Goal: Information Seeking & Learning: Learn about a topic

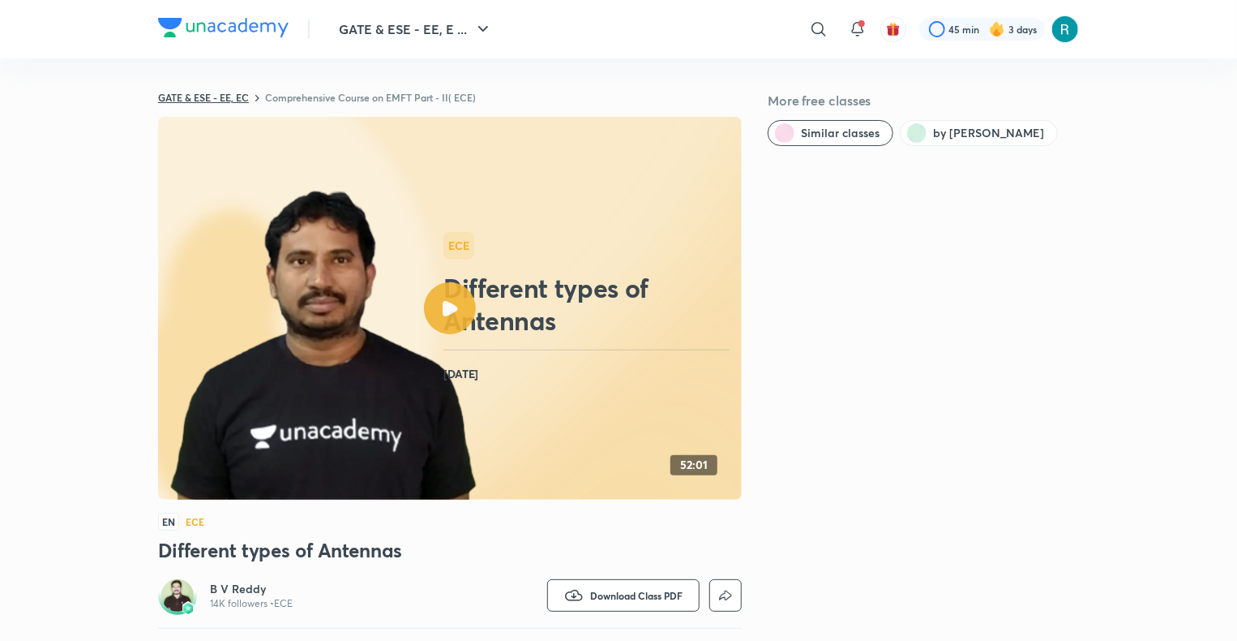
click at [249, 96] on link "GATE & ESE - EE, EC" at bounding box center [203, 97] width 91 height 13
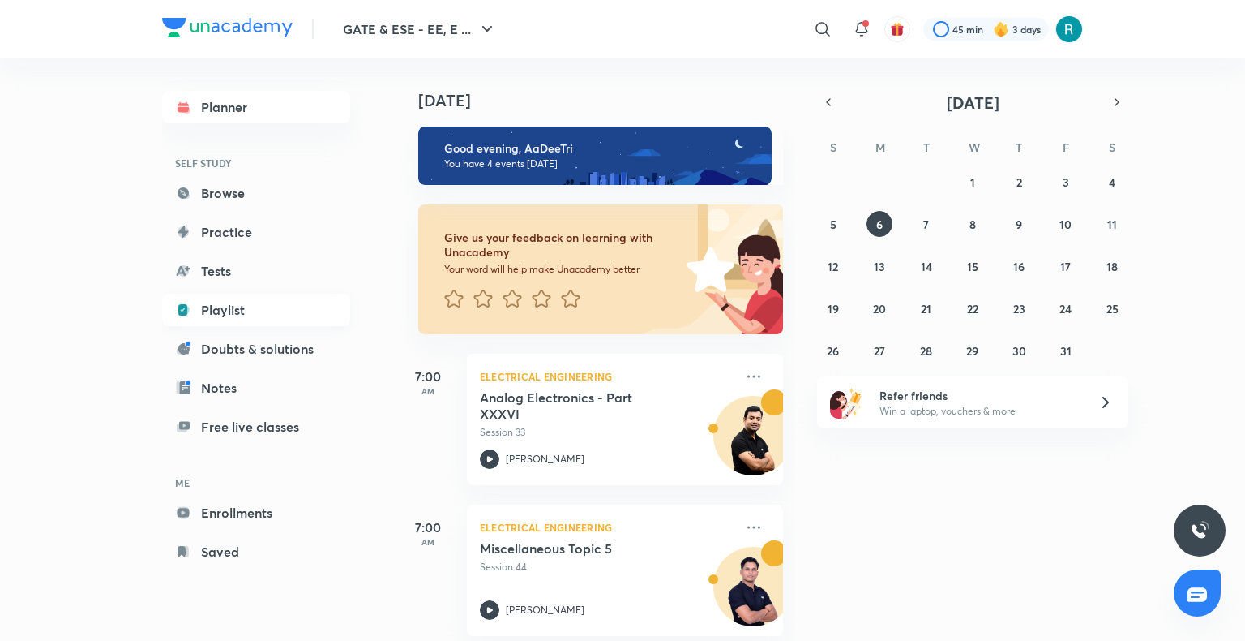
click at [217, 316] on link "Playlist" at bounding box center [256, 310] width 188 height 32
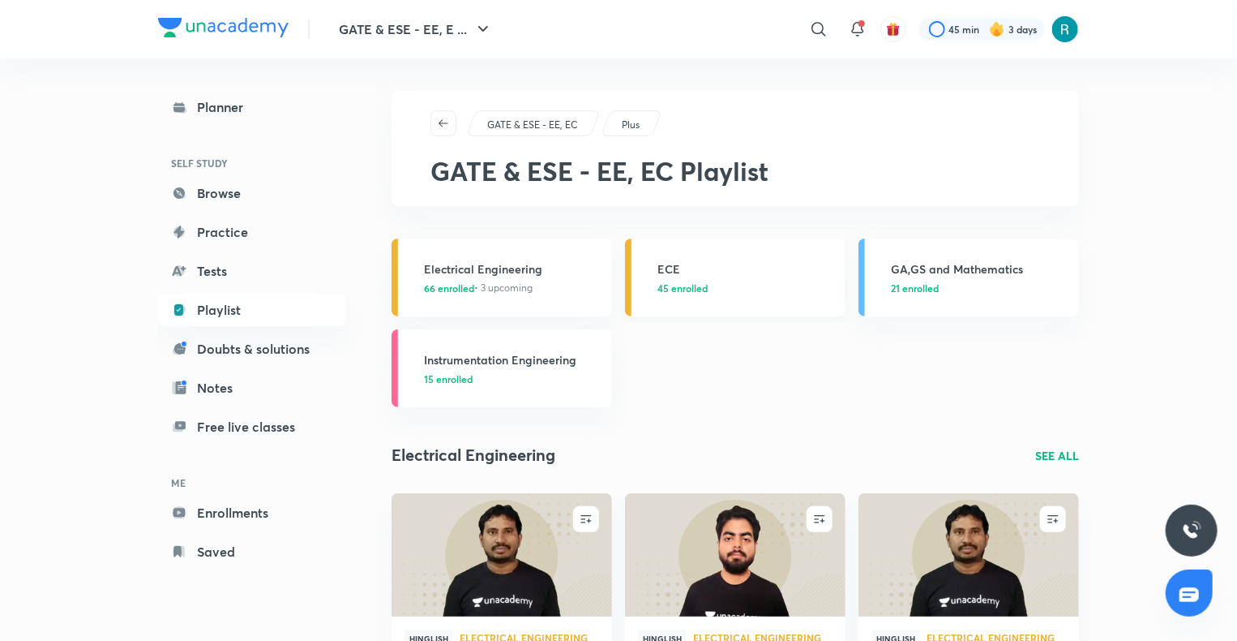
click at [716, 281] on p "45 enrolled" at bounding box center [747, 288] width 178 height 15
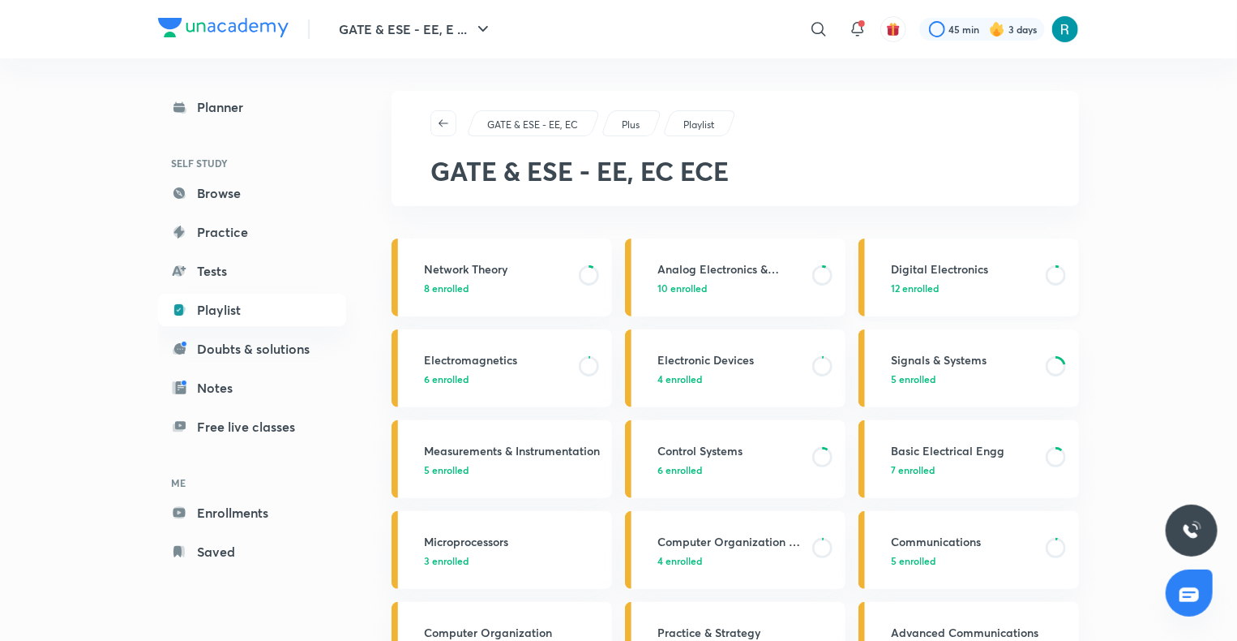
click at [957, 283] on p "12 enrolled" at bounding box center [963, 288] width 145 height 15
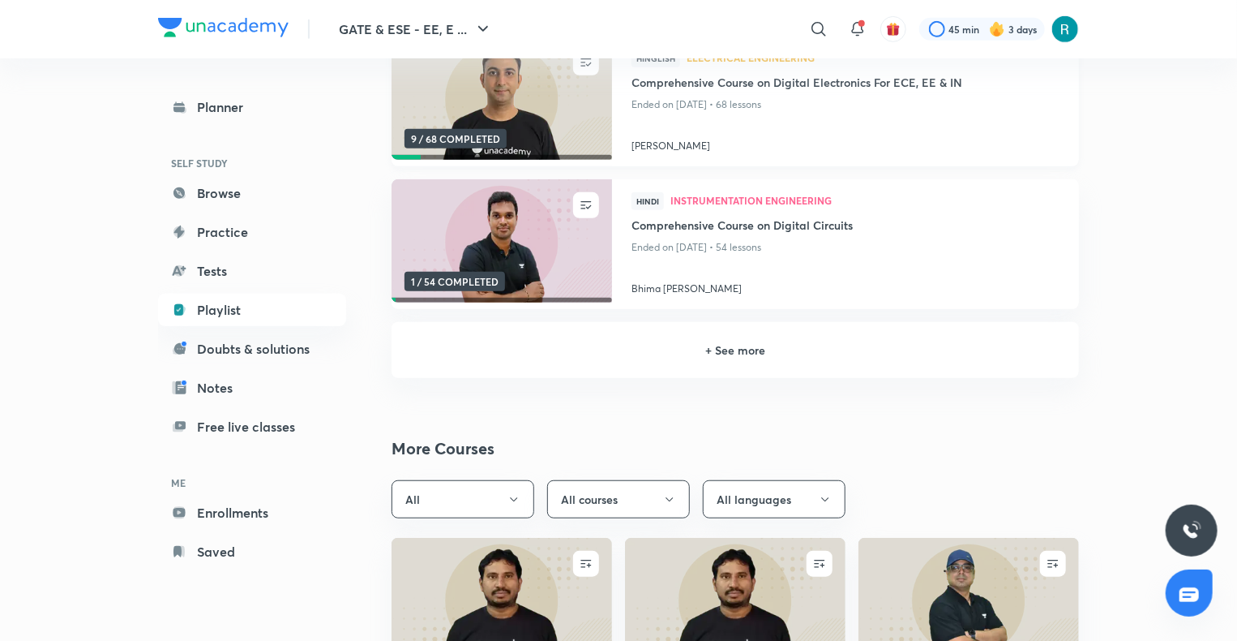
scroll to position [389, 0]
click at [705, 353] on h6 "+ See more" at bounding box center [735, 349] width 649 height 17
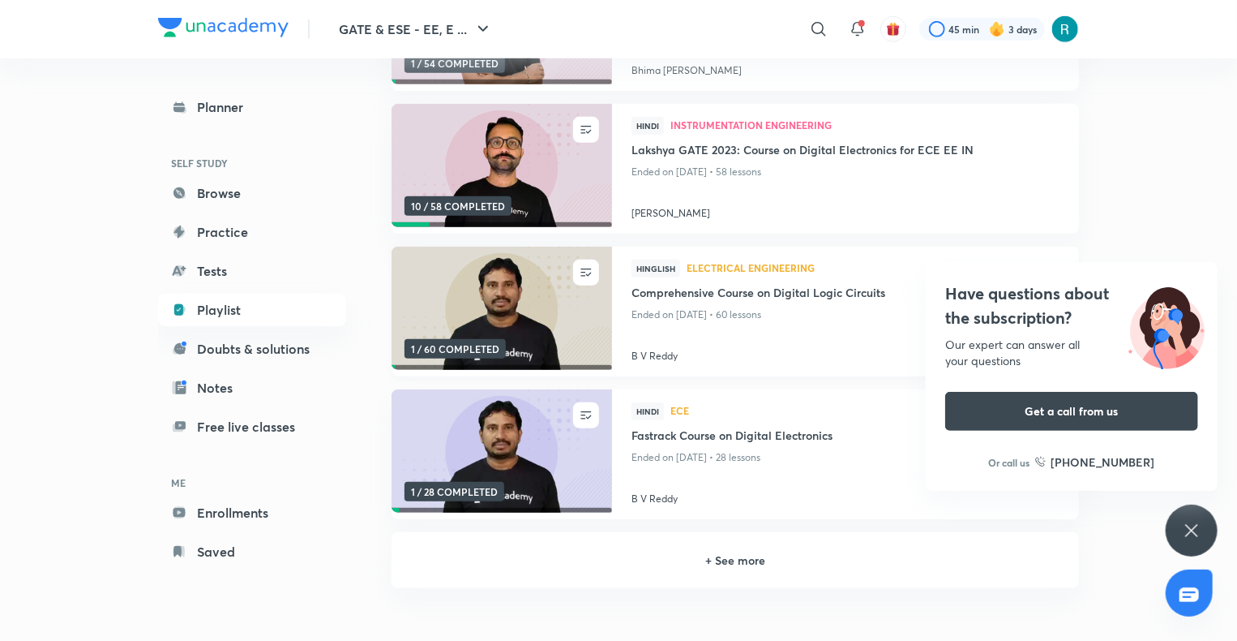
scroll to position [609, 0]
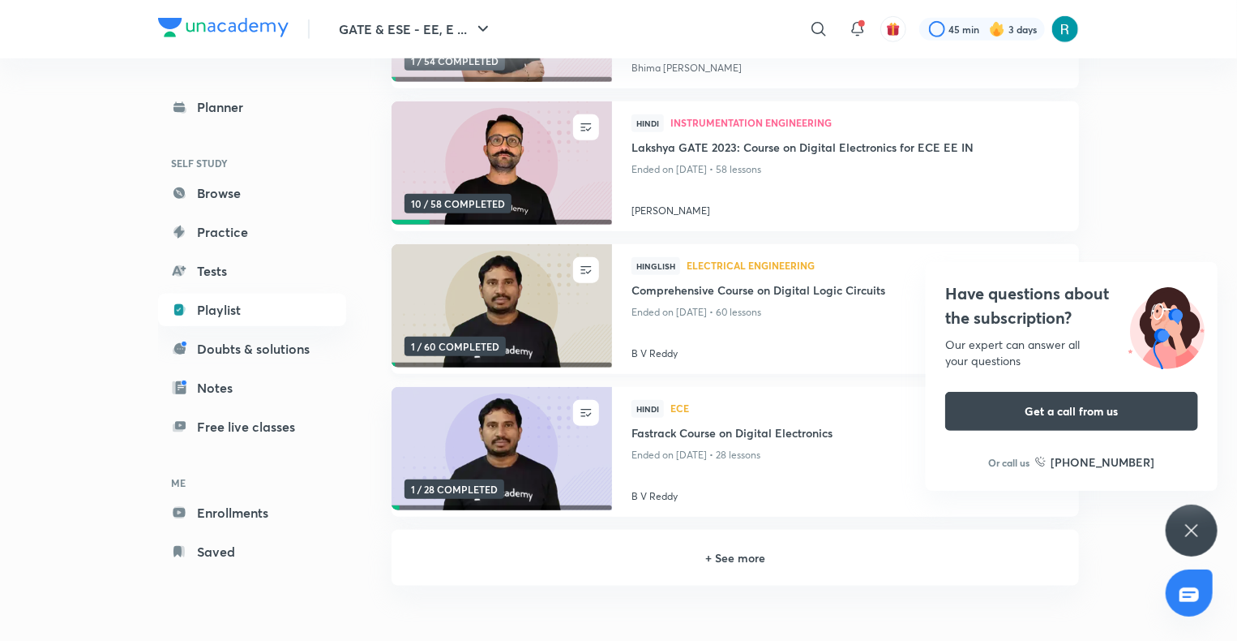
click at [535, 311] on img at bounding box center [501, 306] width 225 height 126
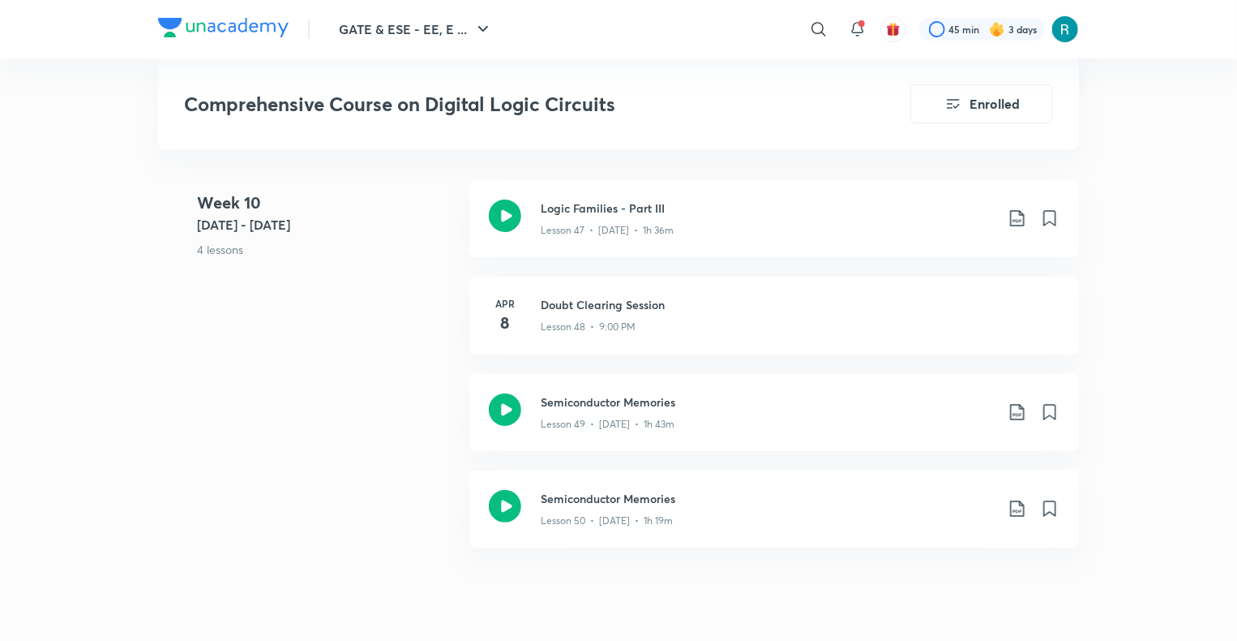
scroll to position [6143, 0]
click at [1015, 409] on icon at bounding box center [1017, 412] width 19 height 19
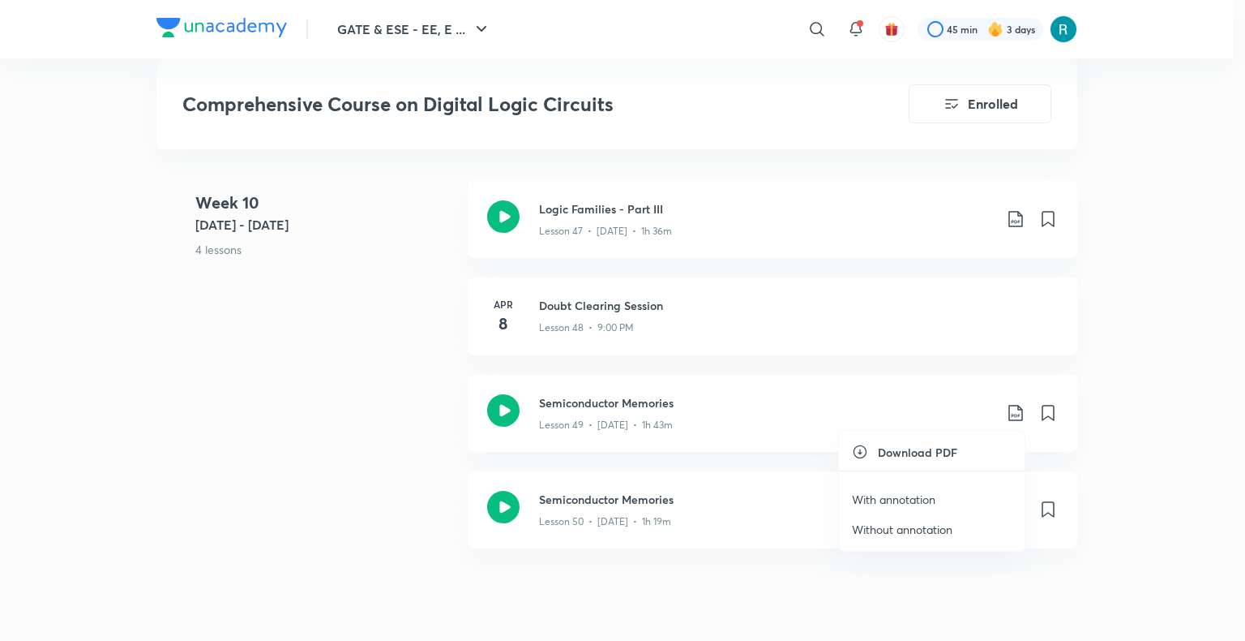
click at [872, 494] on p "With annotation" at bounding box center [894, 499] width 84 height 17
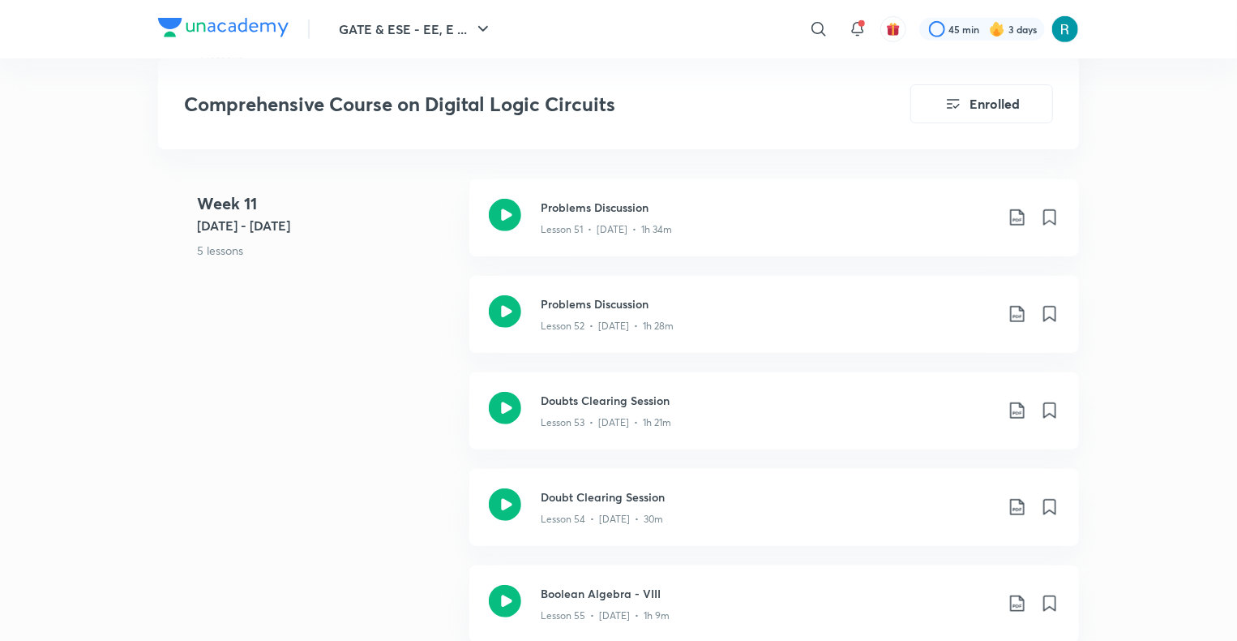
scroll to position [6622, 0]
click at [1014, 408] on icon at bounding box center [1017, 408] width 14 height 16
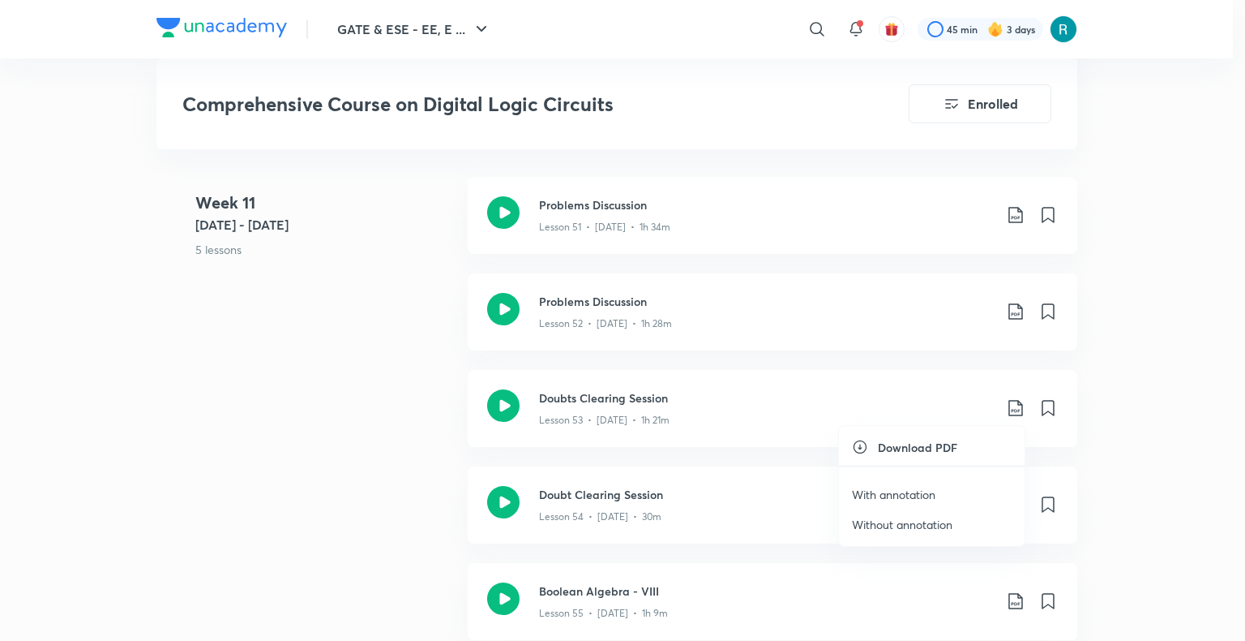
click at [872, 494] on p "With annotation" at bounding box center [894, 494] width 84 height 17
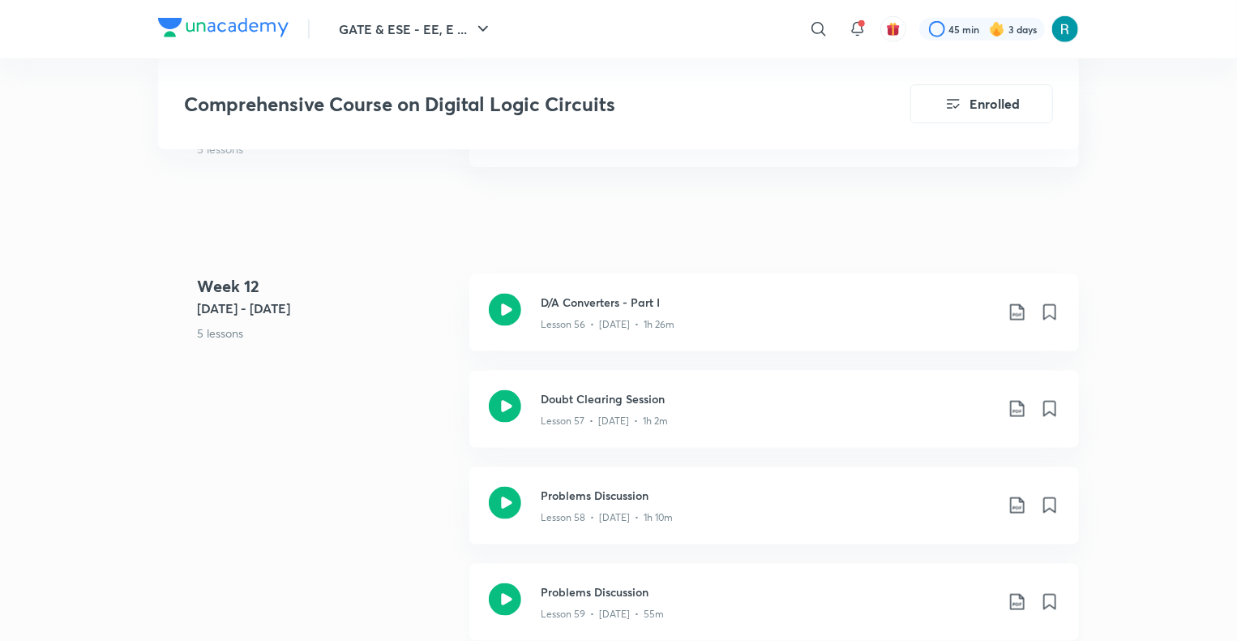
scroll to position [7095, 0]
click at [1020, 404] on icon at bounding box center [1017, 407] width 19 height 19
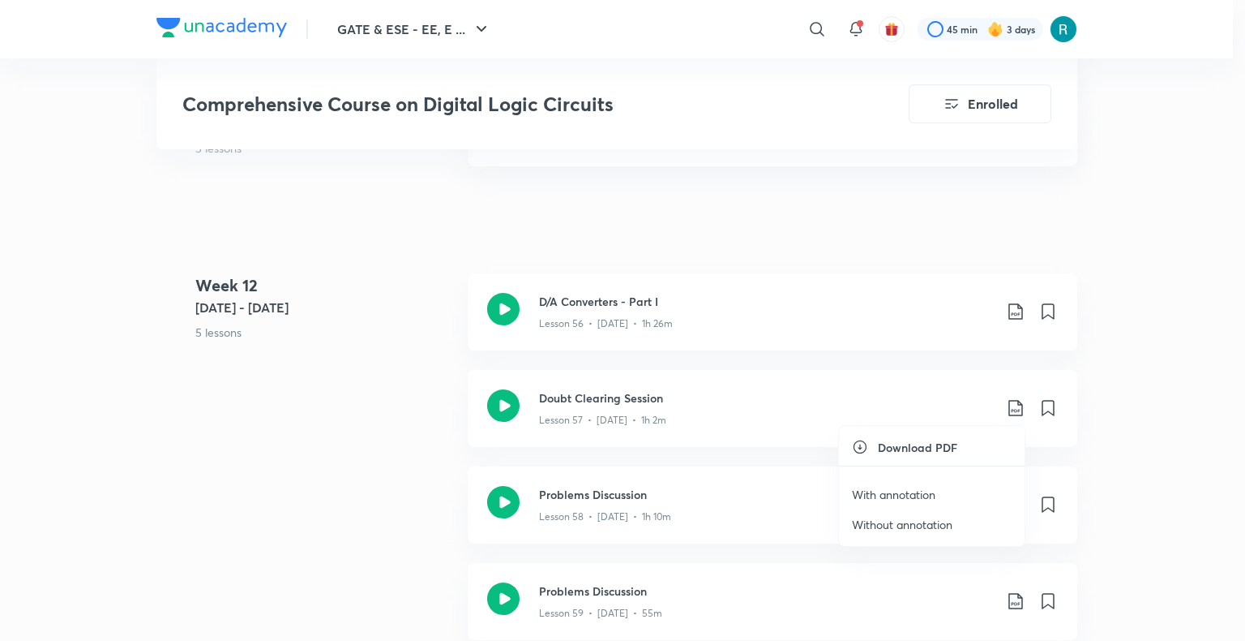
click at [885, 488] on p "With annotation" at bounding box center [894, 494] width 84 height 17
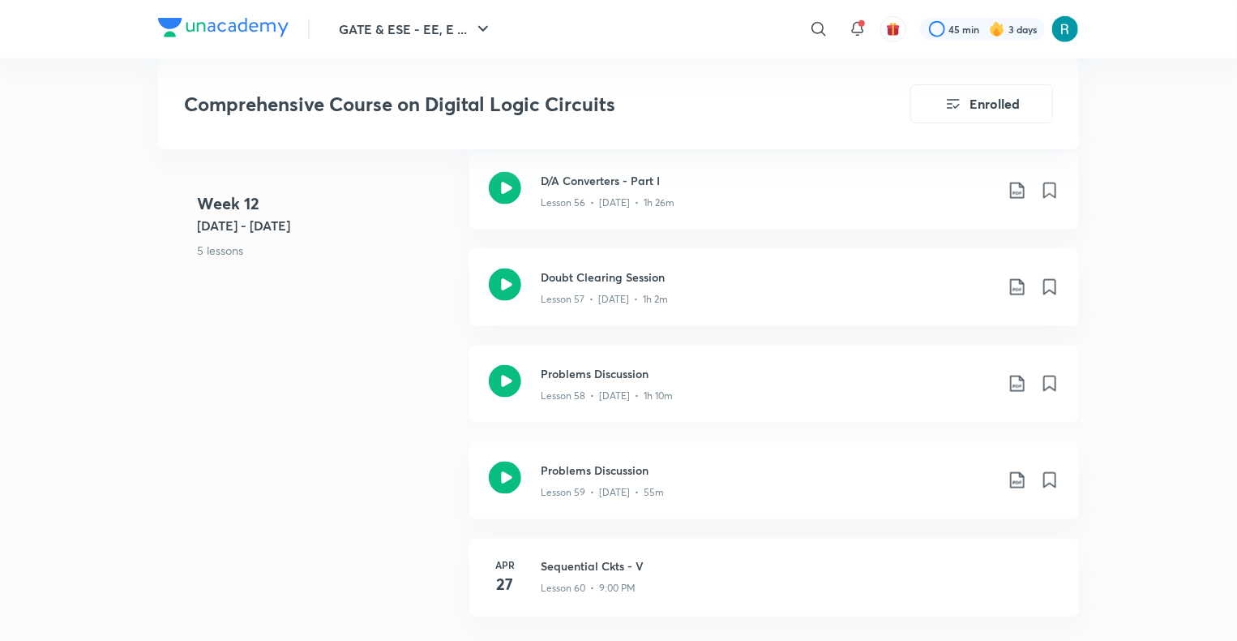
scroll to position [7214, 0]
click at [1013, 380] on icon at bounding box center [1017, 384] width 19 height 19
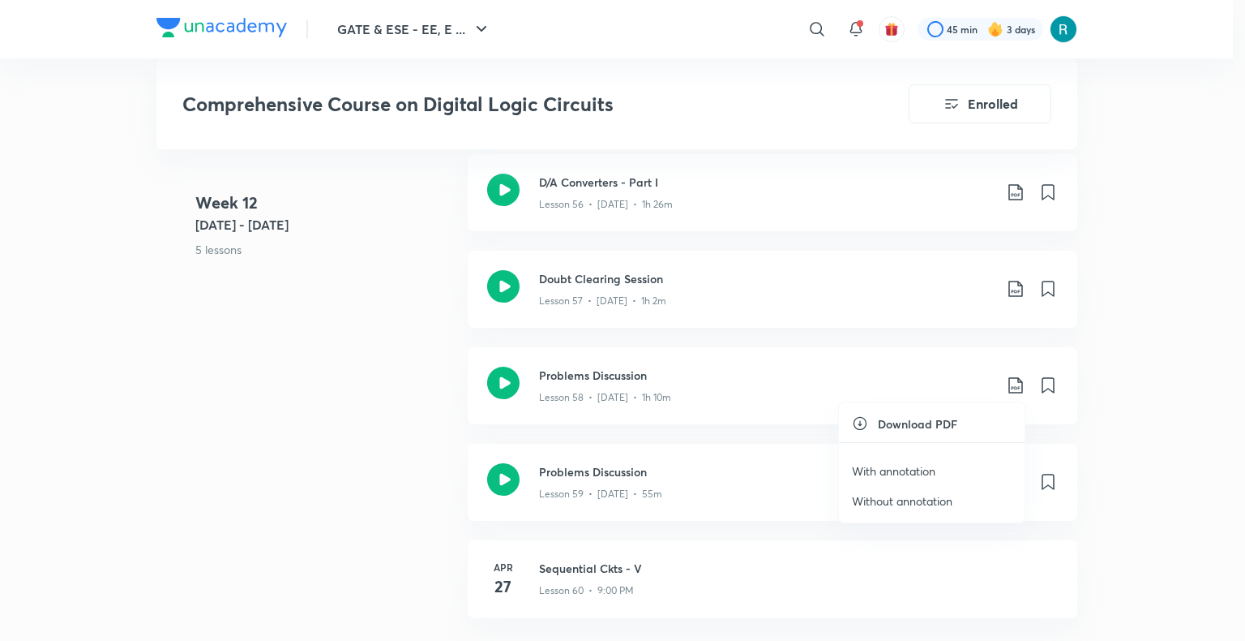
click at [911, 462] on p "With annotation" at bounding box center [894, 470] width 84 height 17
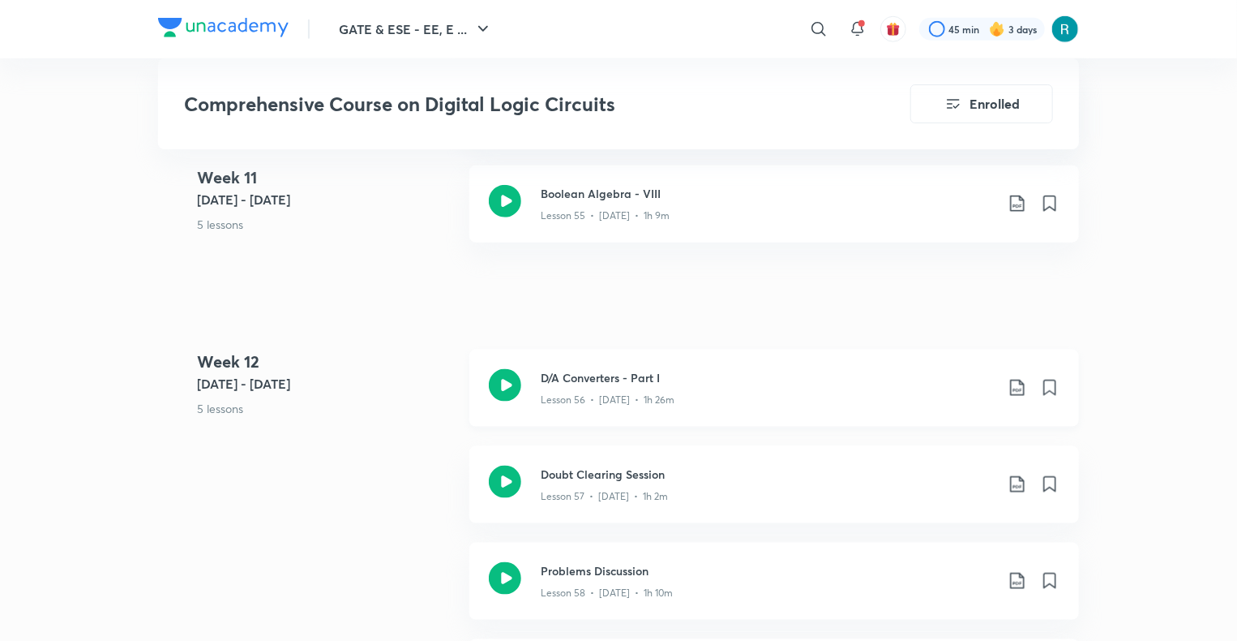
scroll to position [7021, 0]
click at [1014, 392] on icon at bounding box center [1017, 386] width 14 height 16
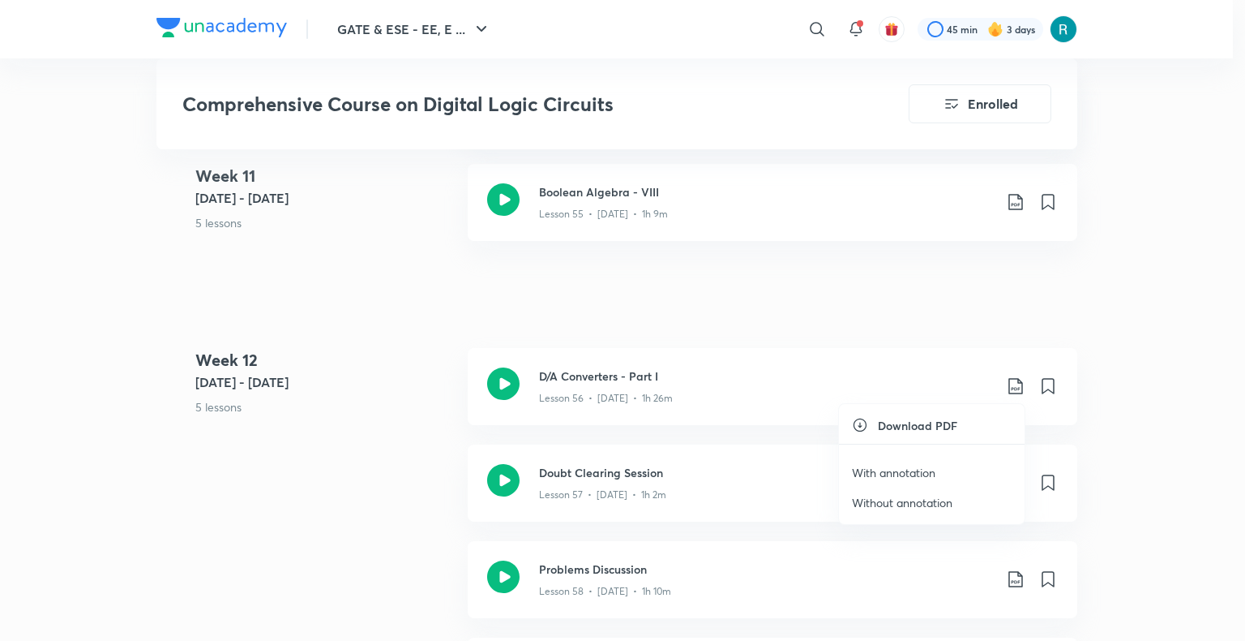
click at [894, 468] on p "With annotation" at bounding box center [894, 472] width 84 height 17
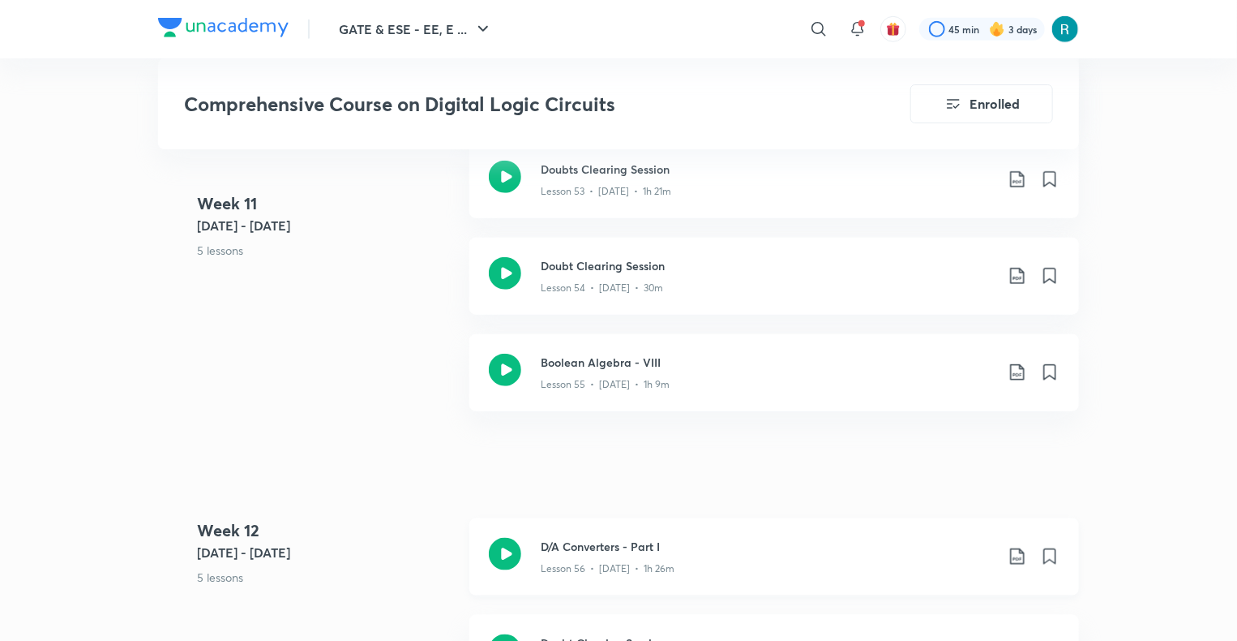
scroll to position [6849, 0]
click at [1020, 274] on icon at bounding box center [1017, 277] width 19 height 19
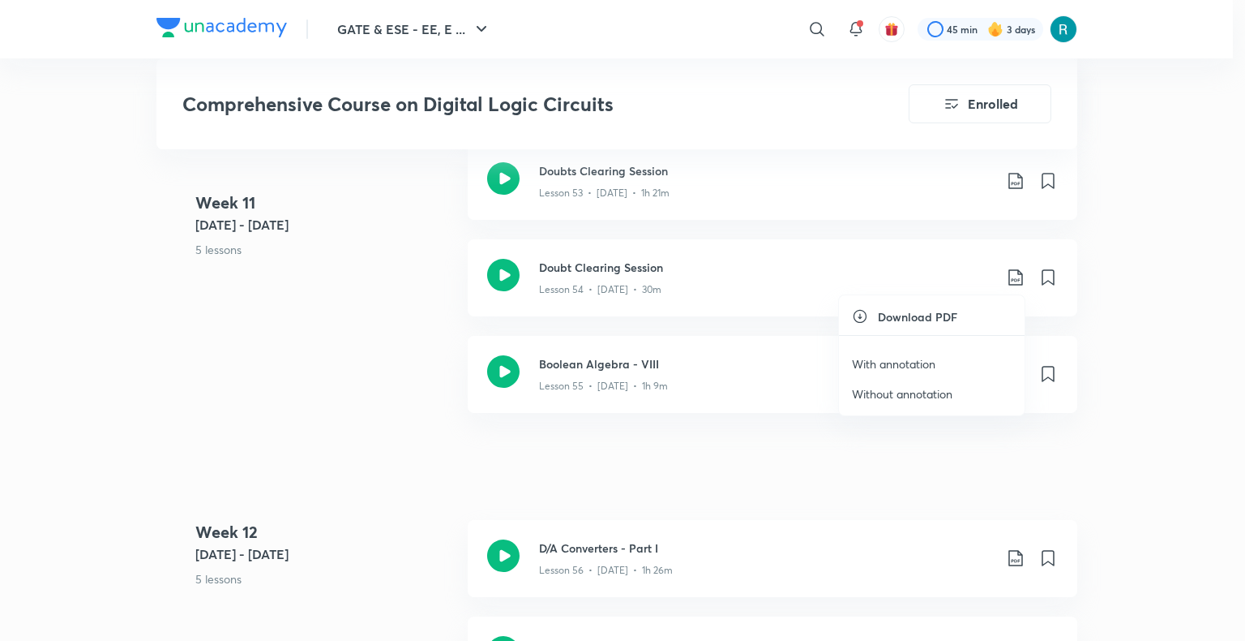
click at [872, 362] on p "With annotation" at bounding box center [894, 363] width 84 height 17
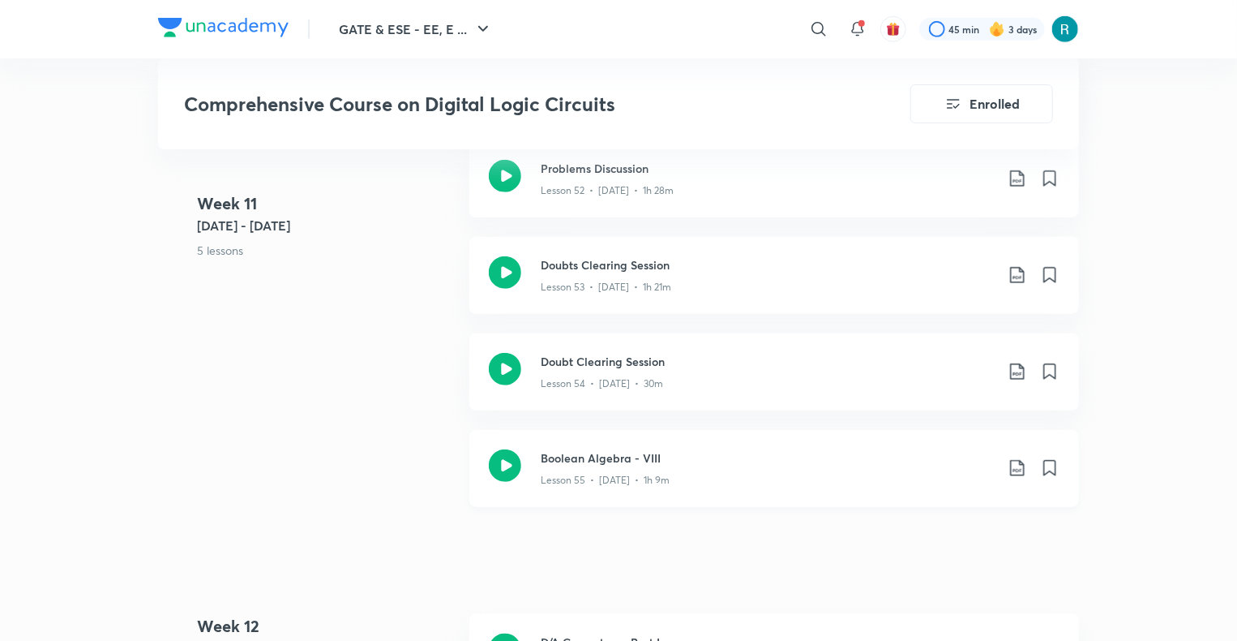
scroll to position [6744, 0]
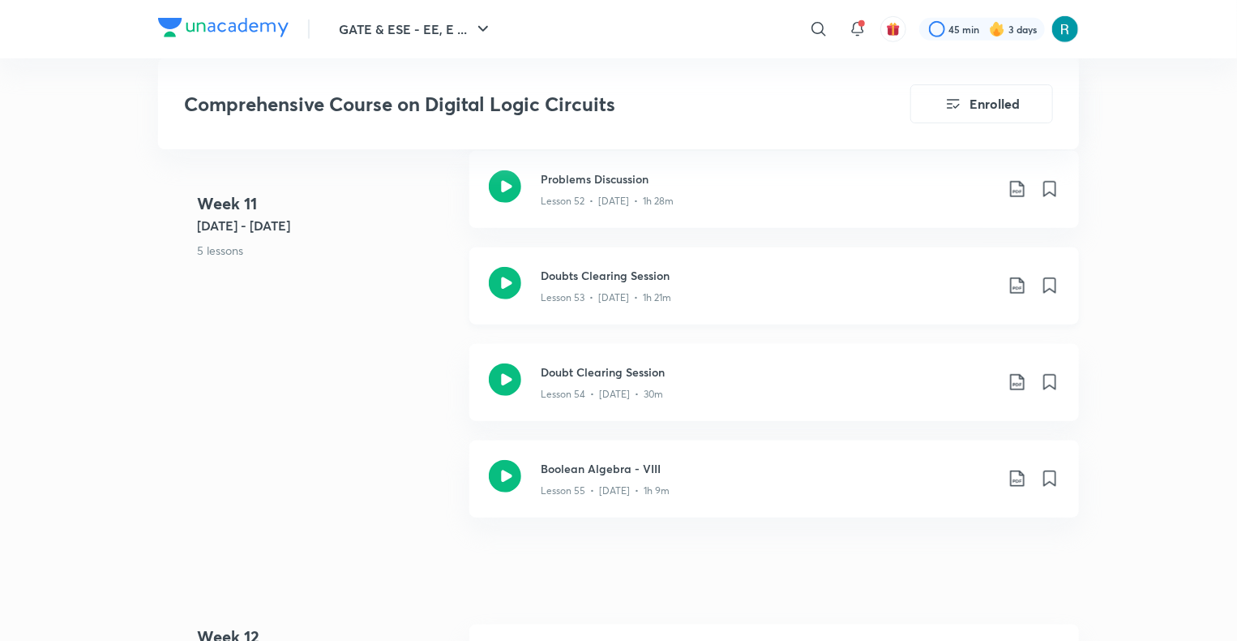
click at [779, 281] on h3 "Doubts Clearing Session" at bounding box center [768, 275] width 454 height 17
